Goal: Transaction & Acquisition: Download file/media

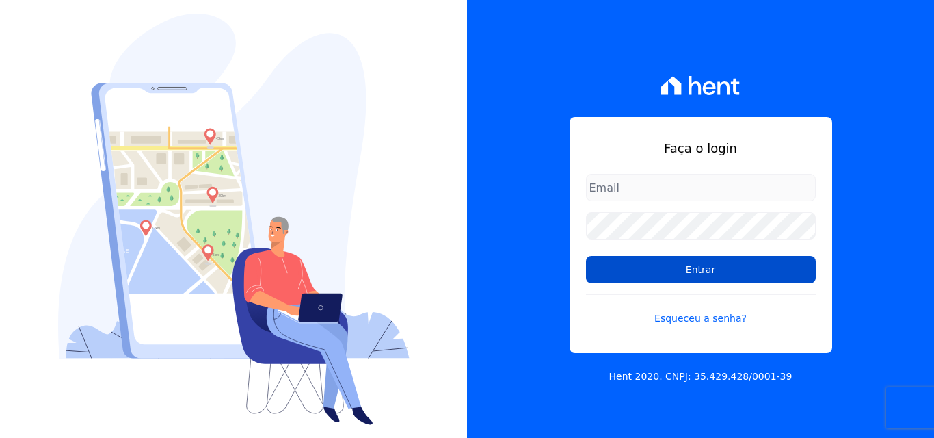
type input "[EMAIL_ADDRESS][DOMAIN_NAME]"
click at [739, 280] on input "Entrar" at bounding box center [701, 269] width 230 height 27
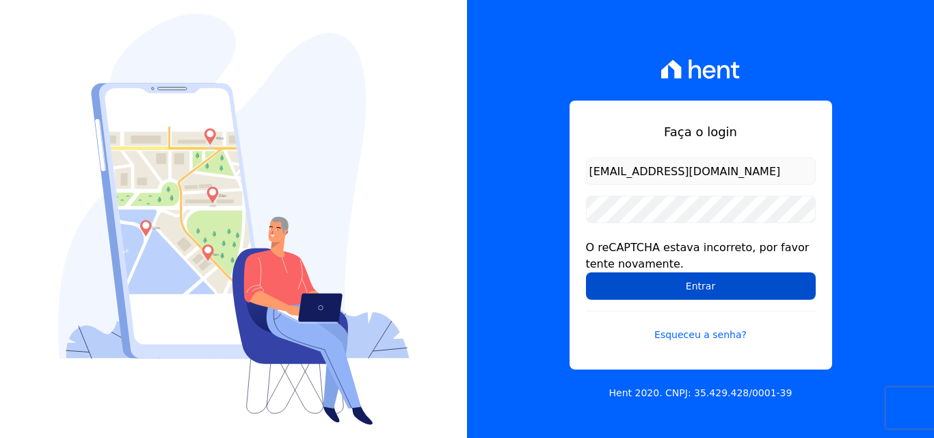
click at [788, 295] on input "Entrar" at bounding box center [701, 285] width 230 height 27
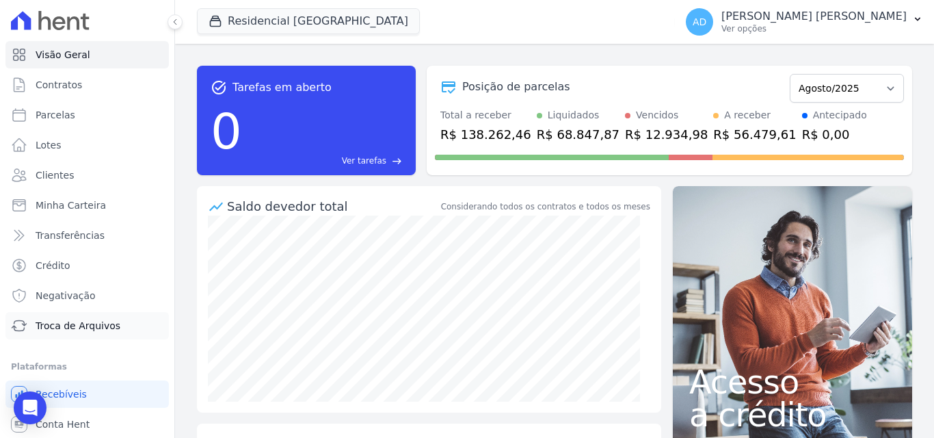
click at [54, 327] on span "Troca de Arquivos" at bounding box center [78, 326] width 85 height 14
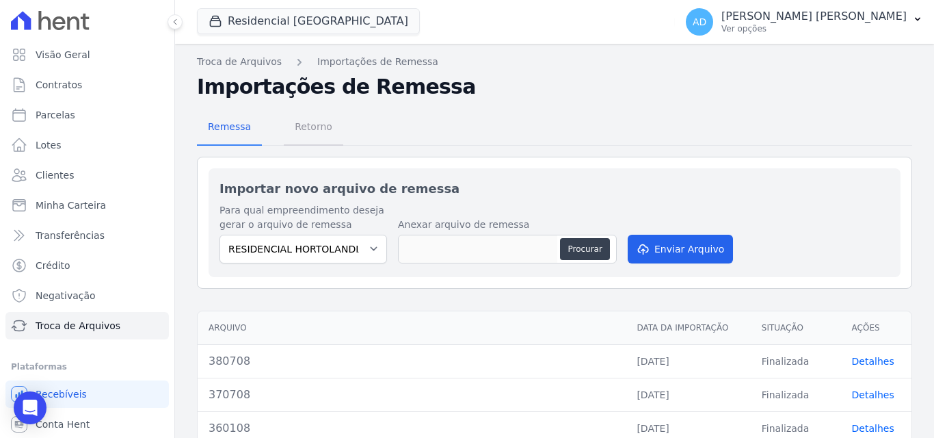
click at [298, 125] on span "Retorno" at bounding box center [314, 126] width 54 height 27
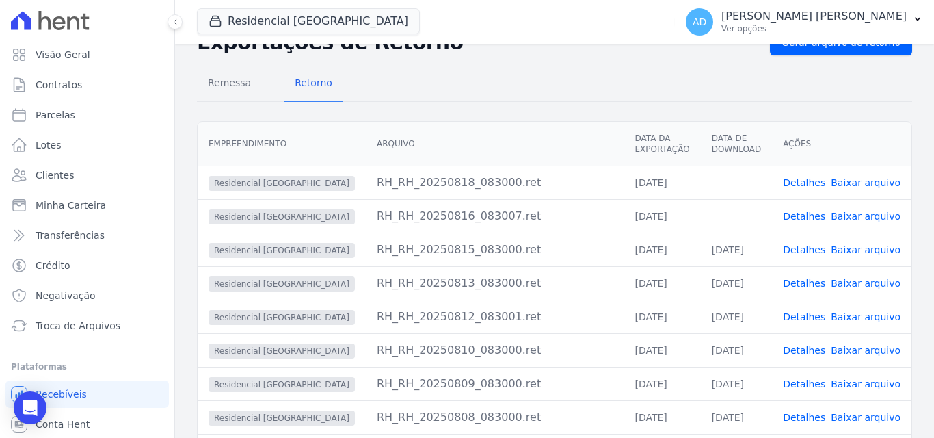
scroll to position [68, 0]
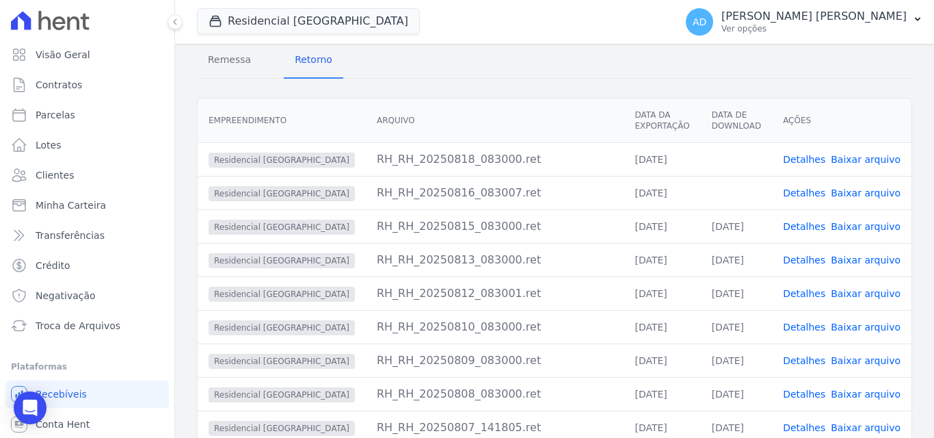
click at [845, 192] on link "Baixar arquivo" at bounding box center [866, 192] width 70 height 11
click at [852, 157] on link "Baixar arquivo" at bounding box center [866, 159] width 70 height 11
